Goal: Navigation & Orientation: Understand site structure

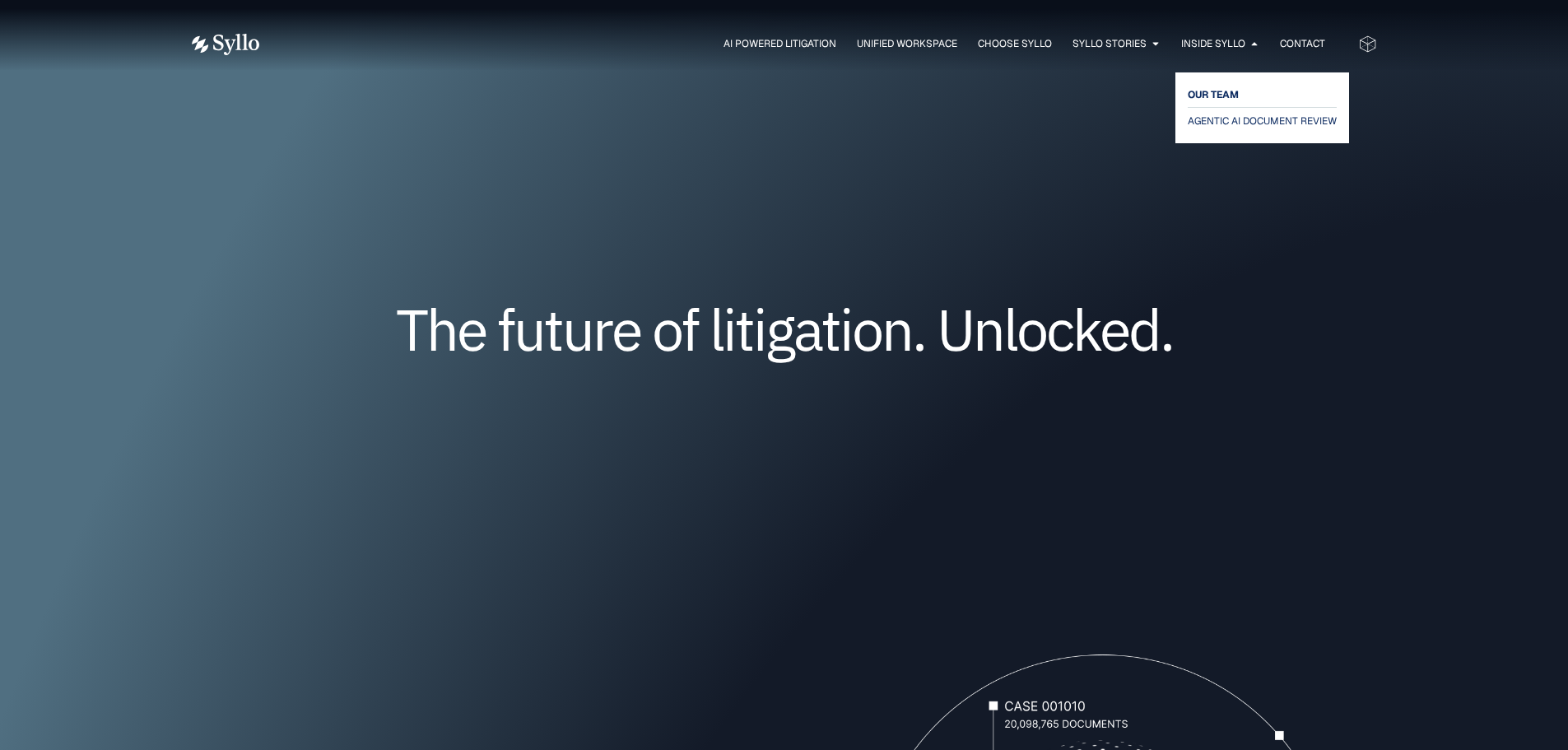
click at [1224, 92] on span "OUR TEAM" at bounding box center [1213, 94] width 51 height 19
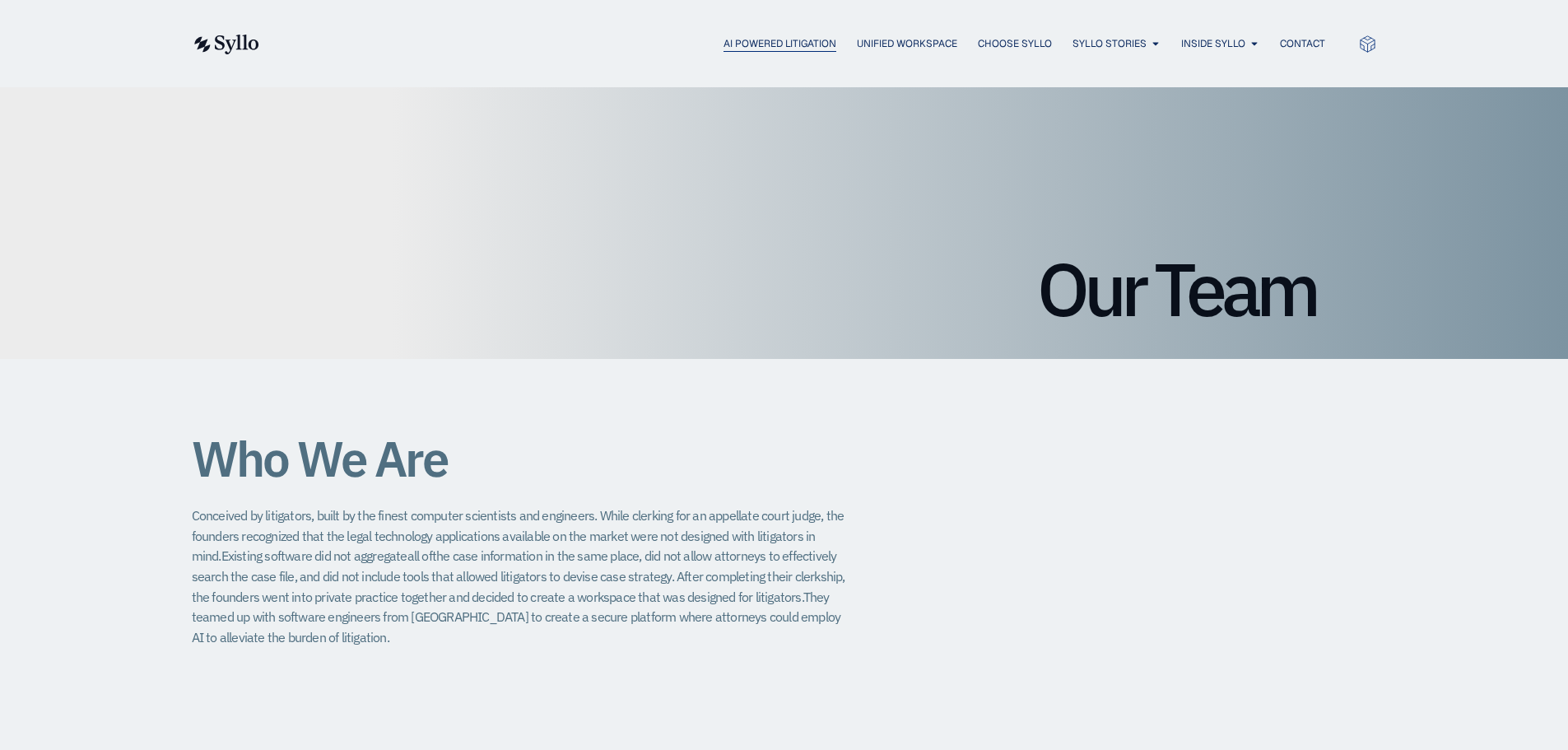
click at [746, 44] on span "AI Powered Litigation" at bounding box center [779, 43] width 113 height 14
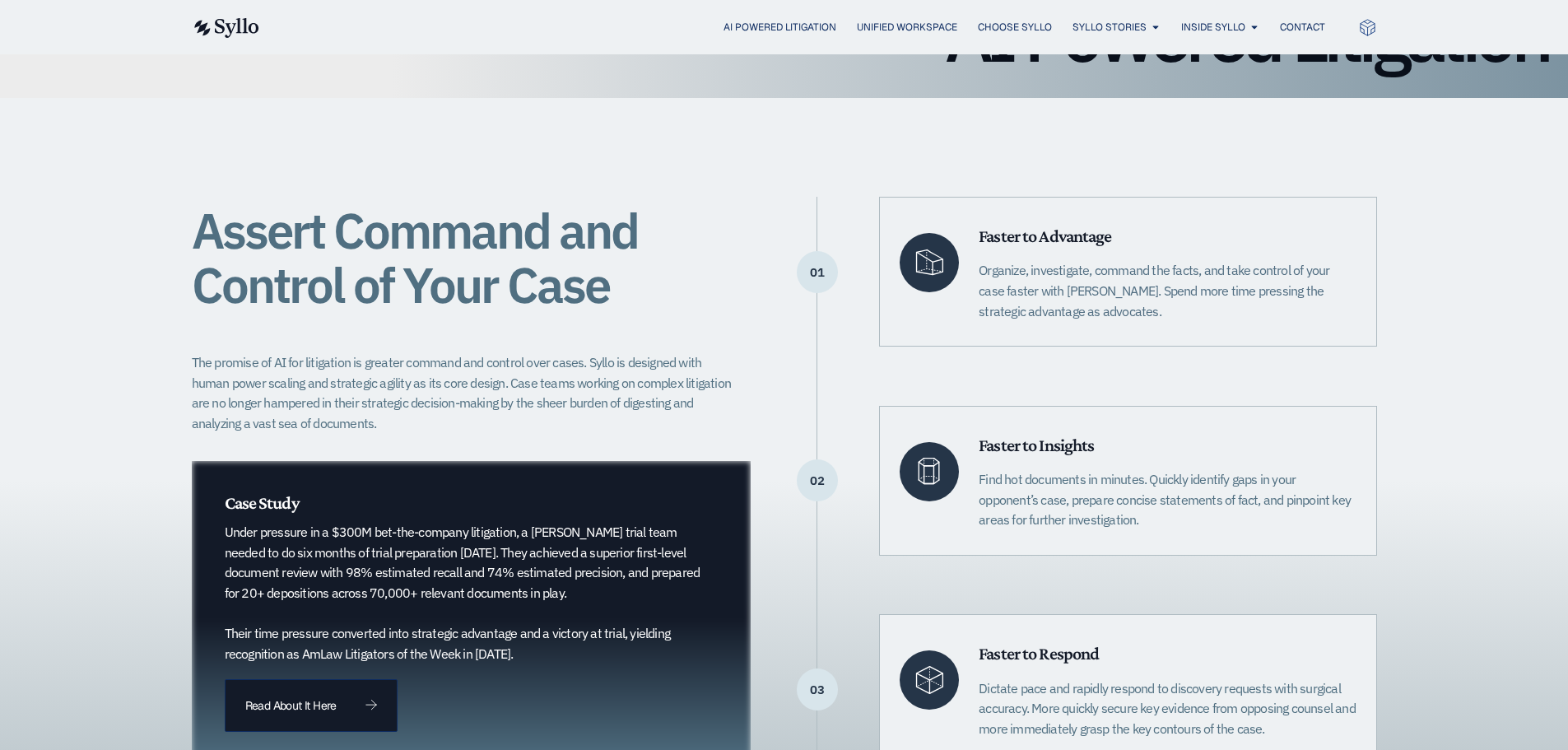
scroll to position [330, 0]
